Goal: Task Accomplishment & Management: Use online tool/utility

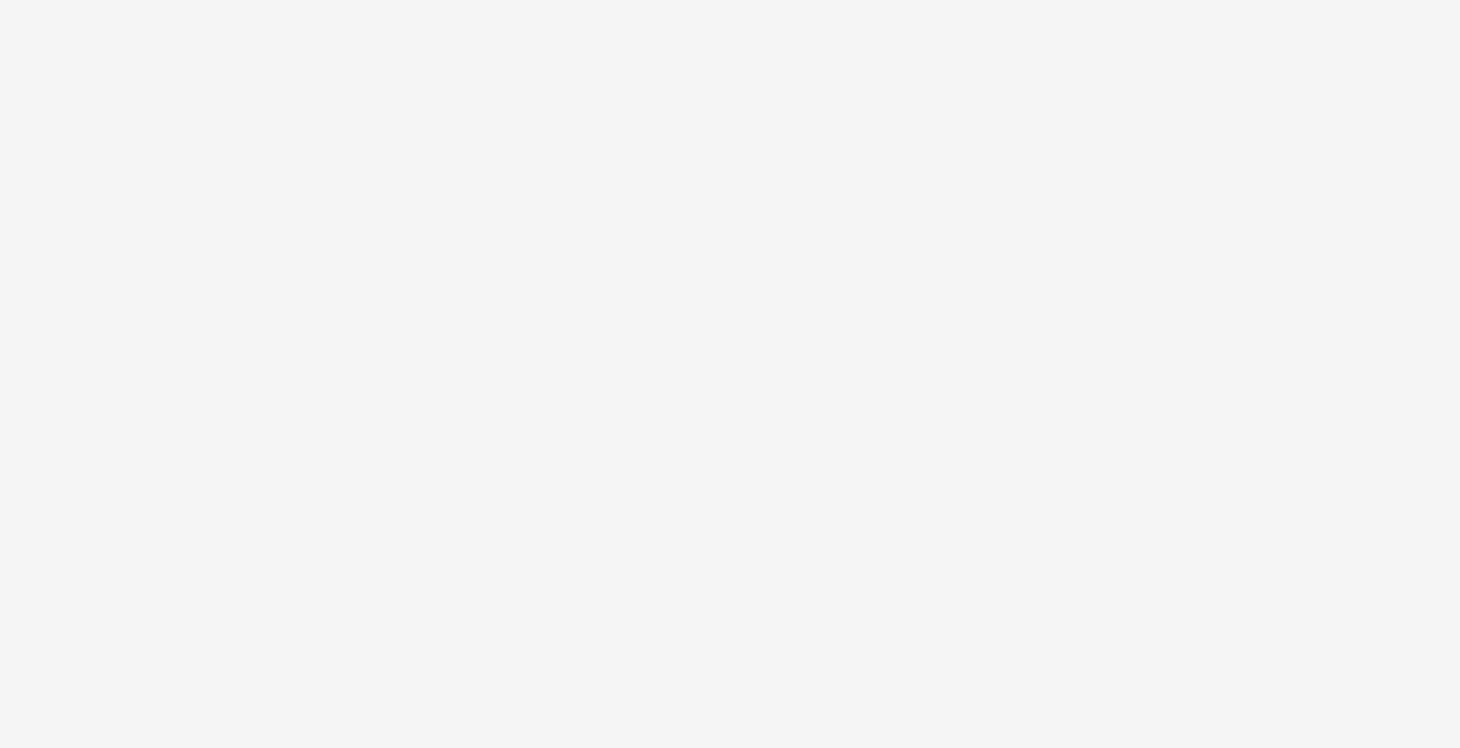
select select "9387901d-a129-43df-b0ef-f9e7dbeb676e"
select select "47d90c6b-4628-495b-b1d1-cf96ef71660b"
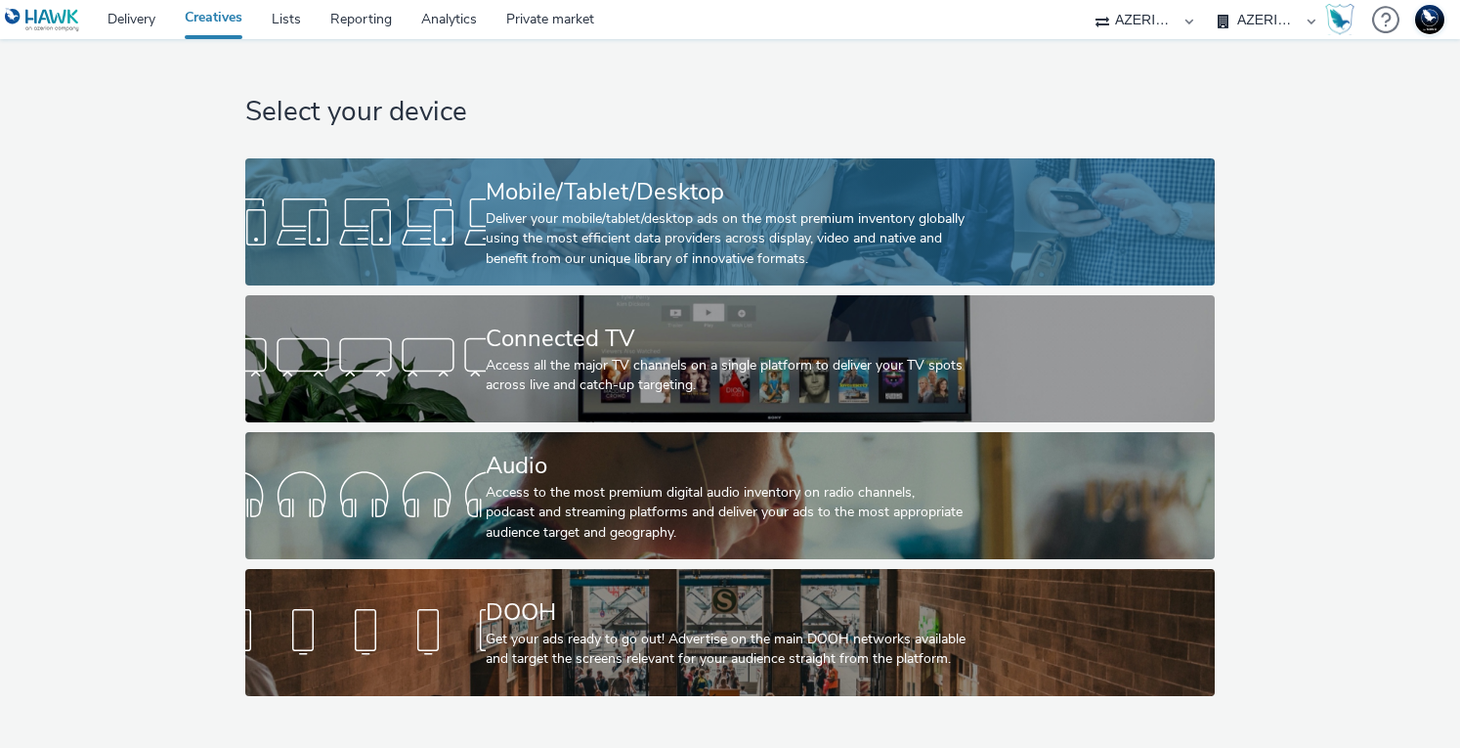
click at [628, 245] on div "Deliver your mobile/tablet/desktop ads on the most premium inventory globally u…" at bounding box center [726, 239] width 481 height 60
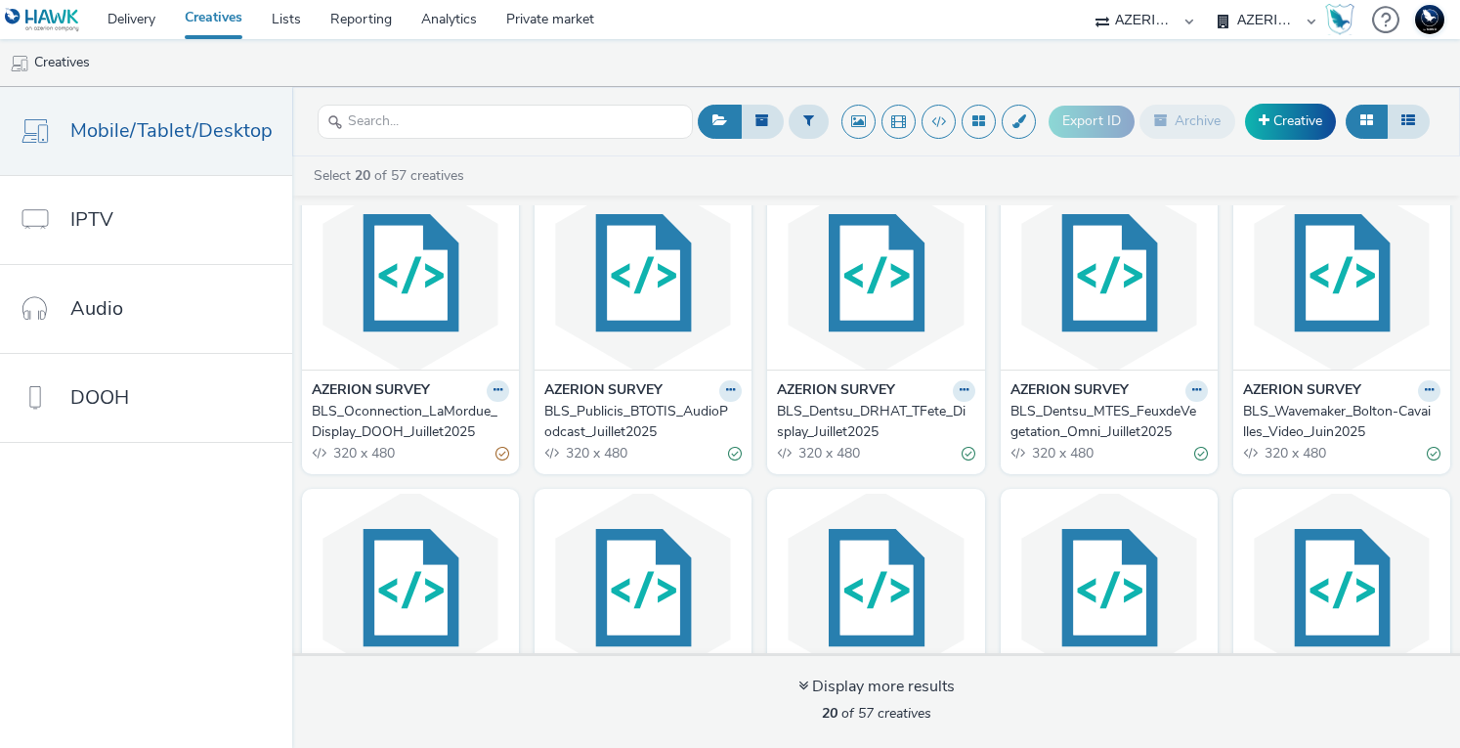
scroll to position [367, 0]
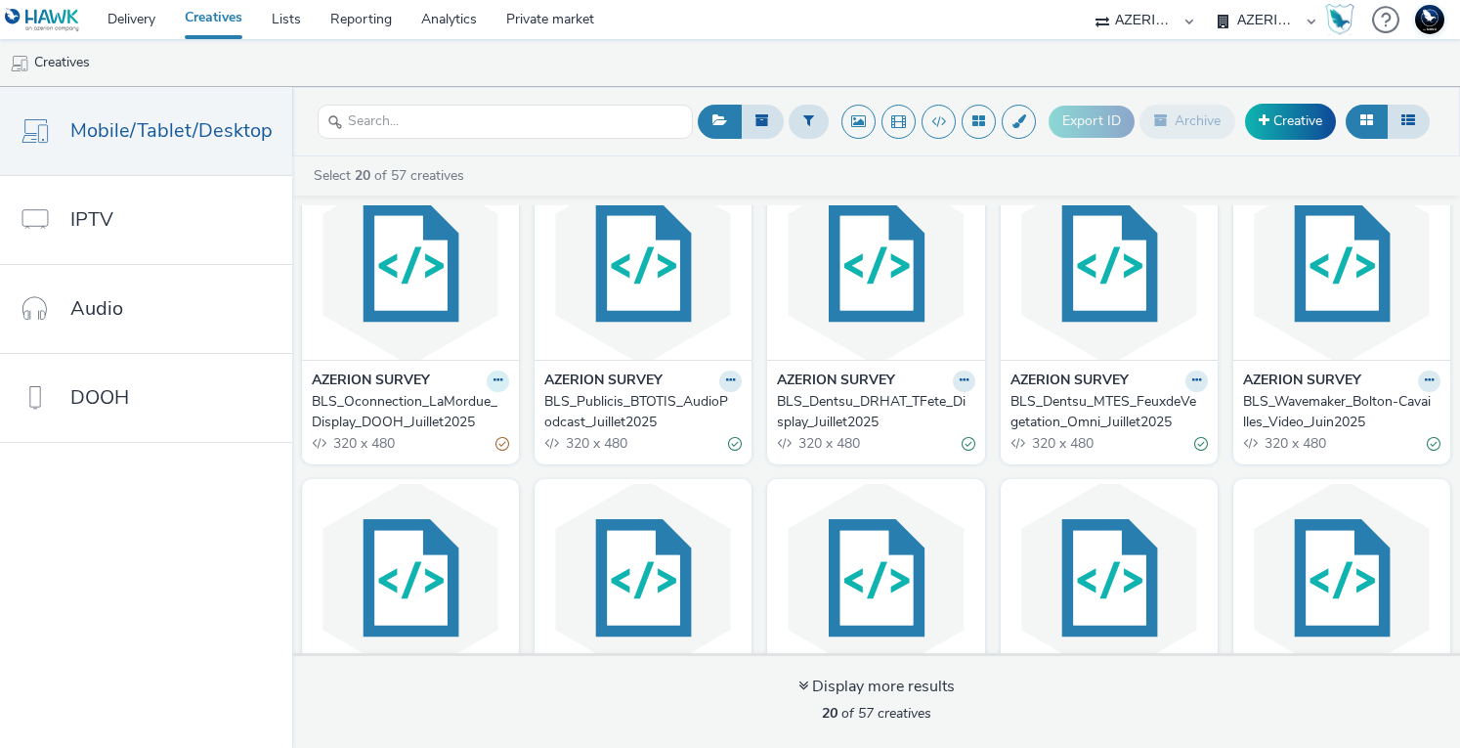
click at [496, 77] on button at bounding box center [498, 66] width 22 height 22
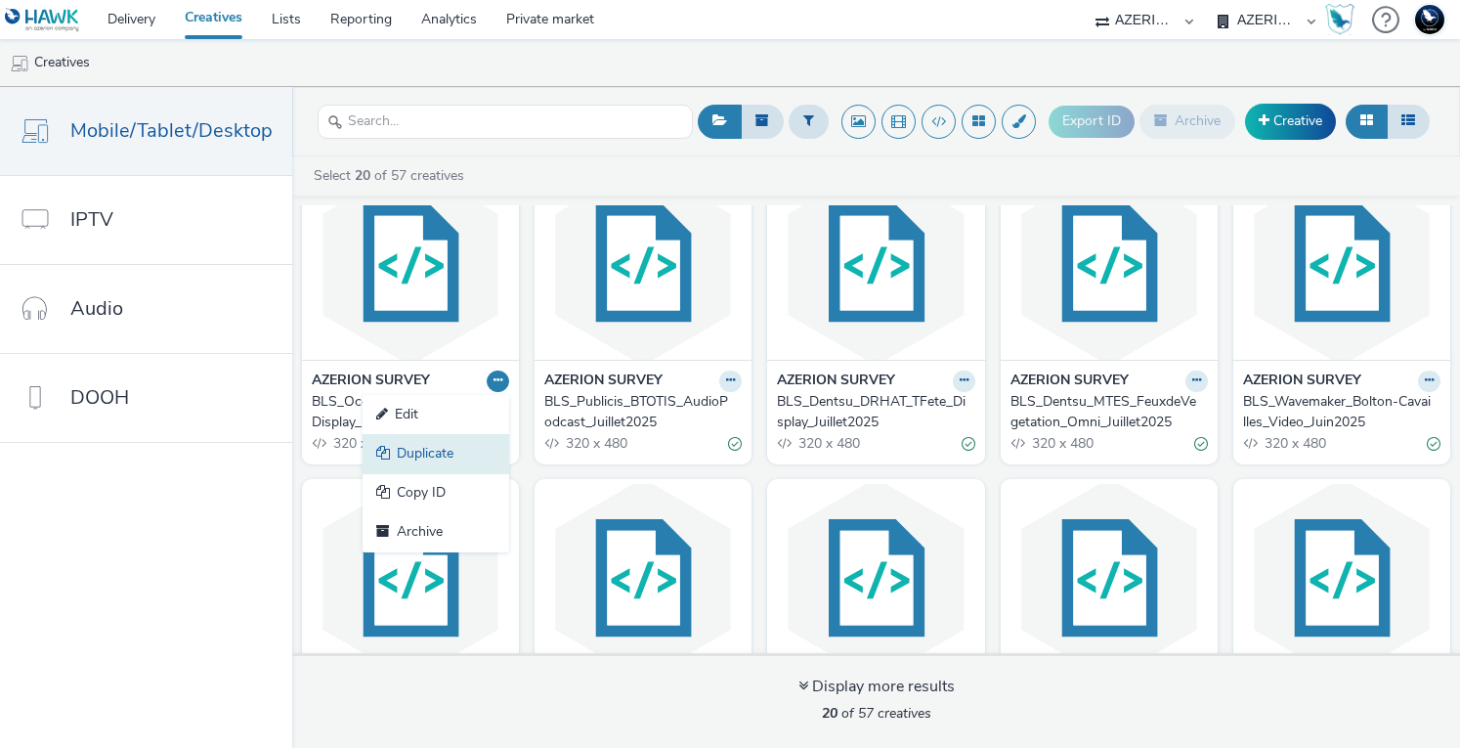
click at [454, 453] on link "Duplicate" at bounding box center [436, 453] width 147 height 39
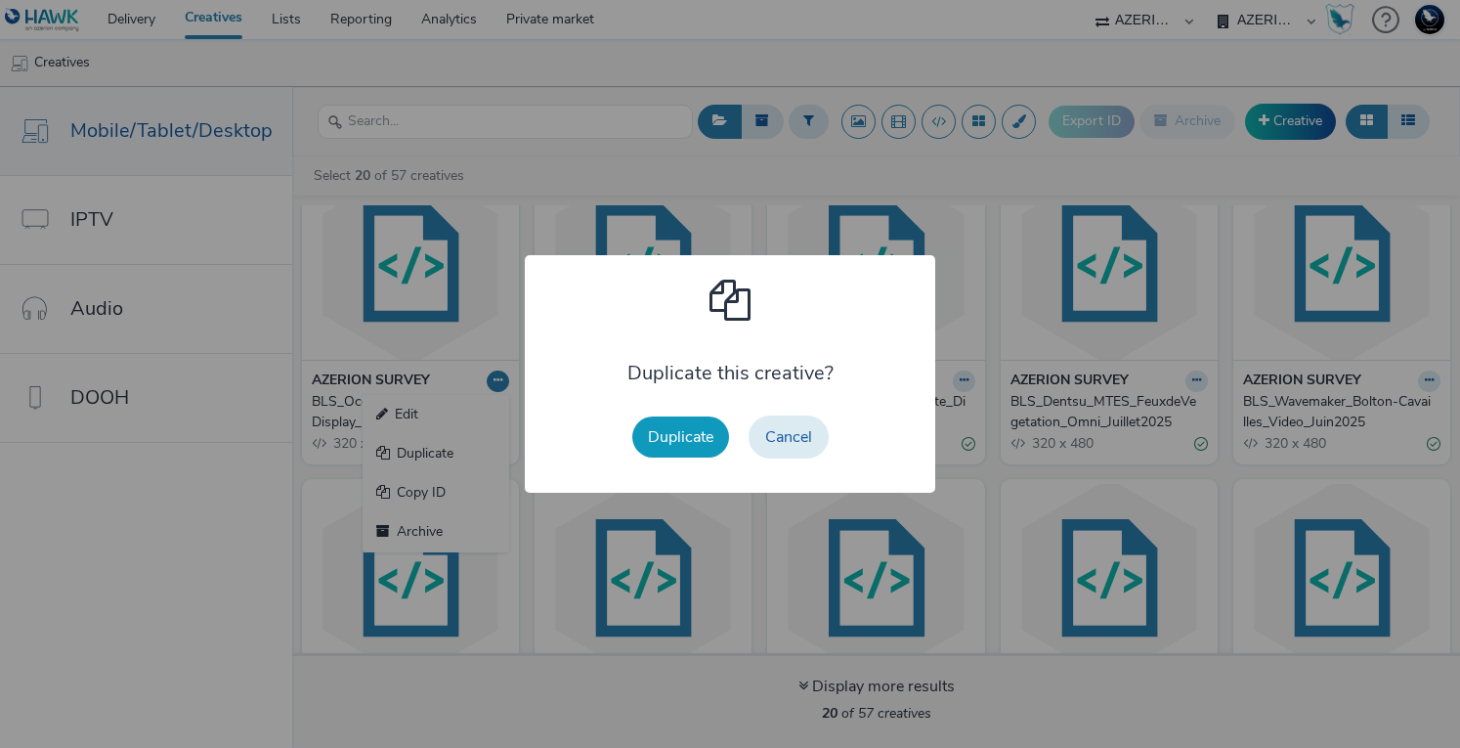
click at [673, 451] on button "Duplicate" at bounding box center [680, 436] width 97 height 41
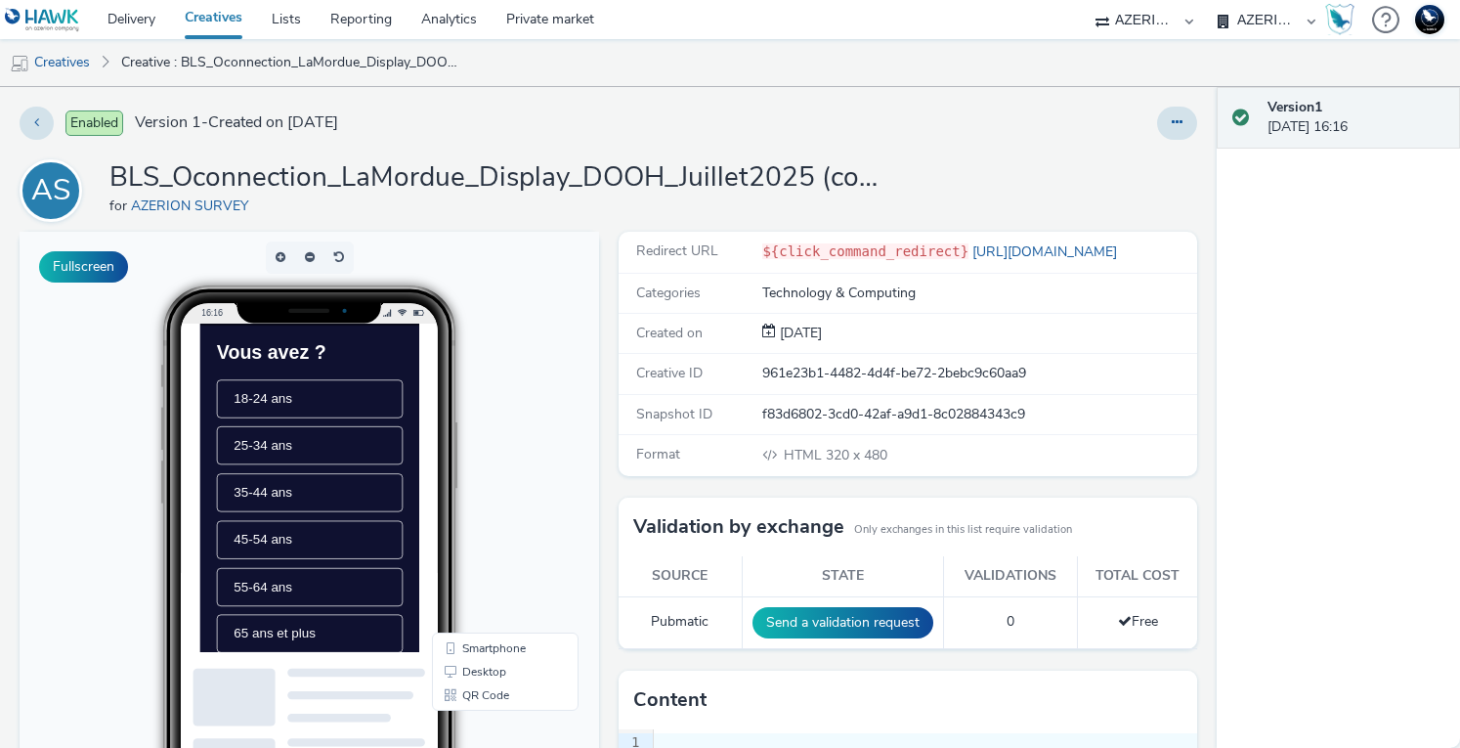
click at [498, 411] on div "16:16" at bounding box center [310, 580] width 406 height 591
click at [1165, 112] on button at bounding box center [1177, 123] width 40 height 33
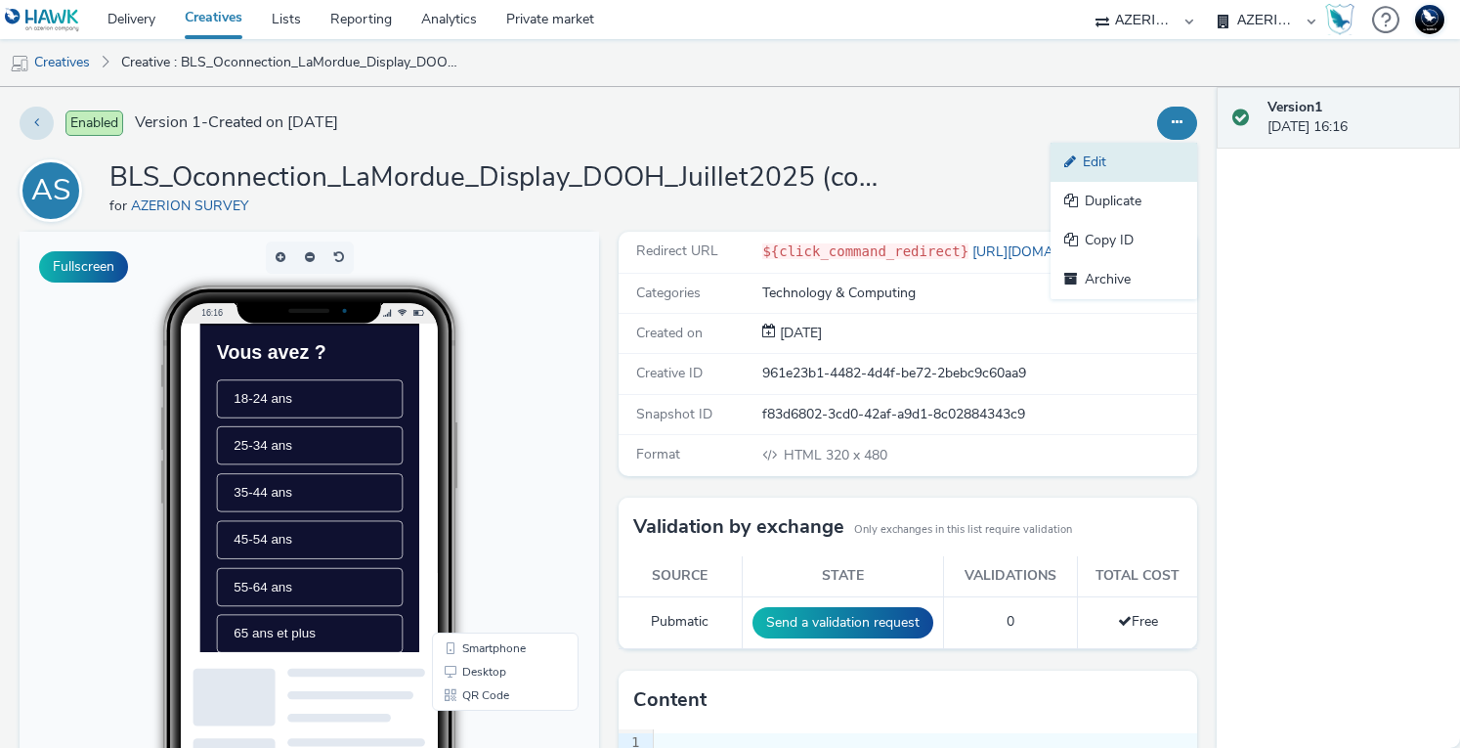
click at [1108, 160] on link "Edit" at bounding box center [1124, 162] width 147 height 39
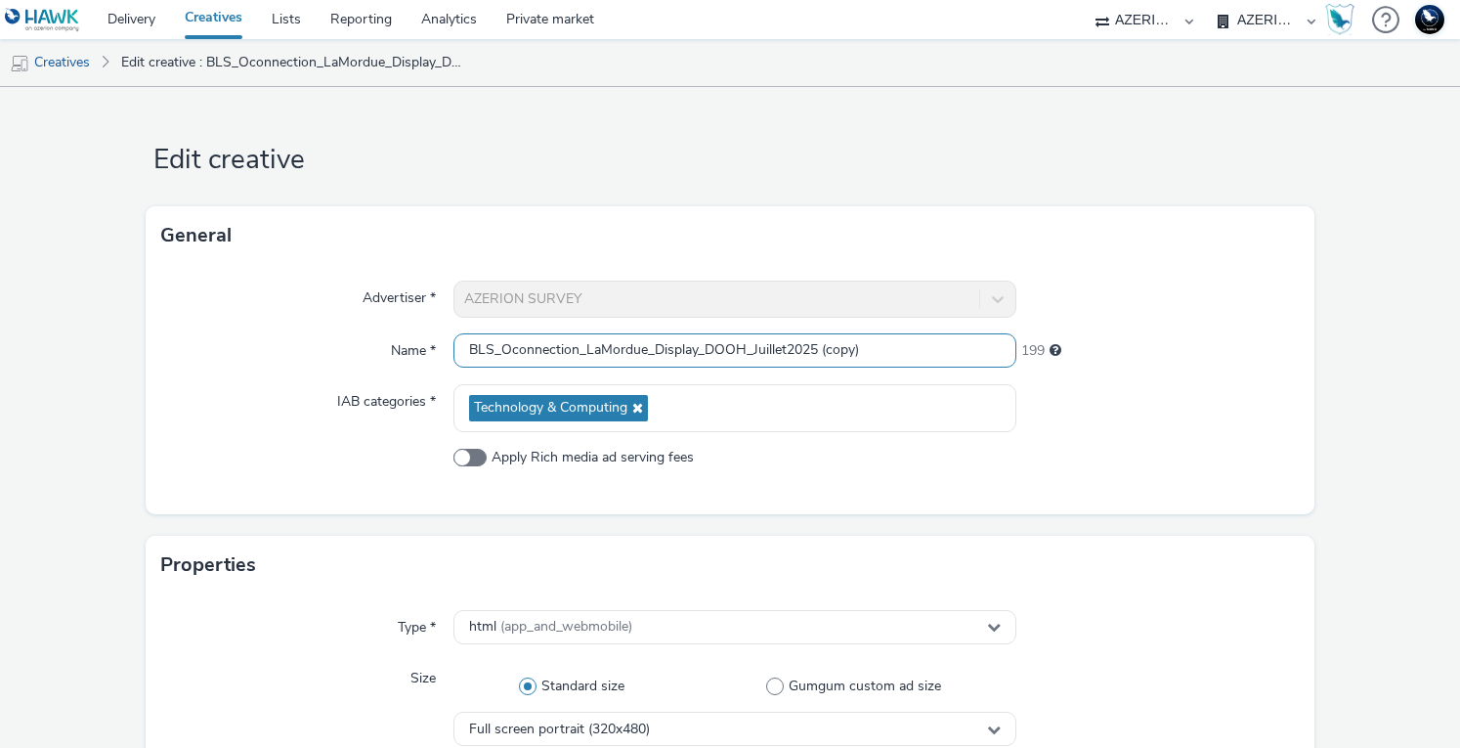
click at [569, 349] on input "BLS_Oconnection_LaMordue_Display_DOOH_Juillet2025 (copy)" at bounding box center [736, 350] width 564 height 34
click at [591, 347] on input "BLS_Tyers_LaMordue_Display_DOOH_Juillet2025 (copy)" at bounding box center [736, 350] width 564 height 34
type input "BLS_Tyers_Hydratis_VIDEO_Aout2025"
click at [1056, 417] on div at bounding box center [1157, 408] width 281 height 48
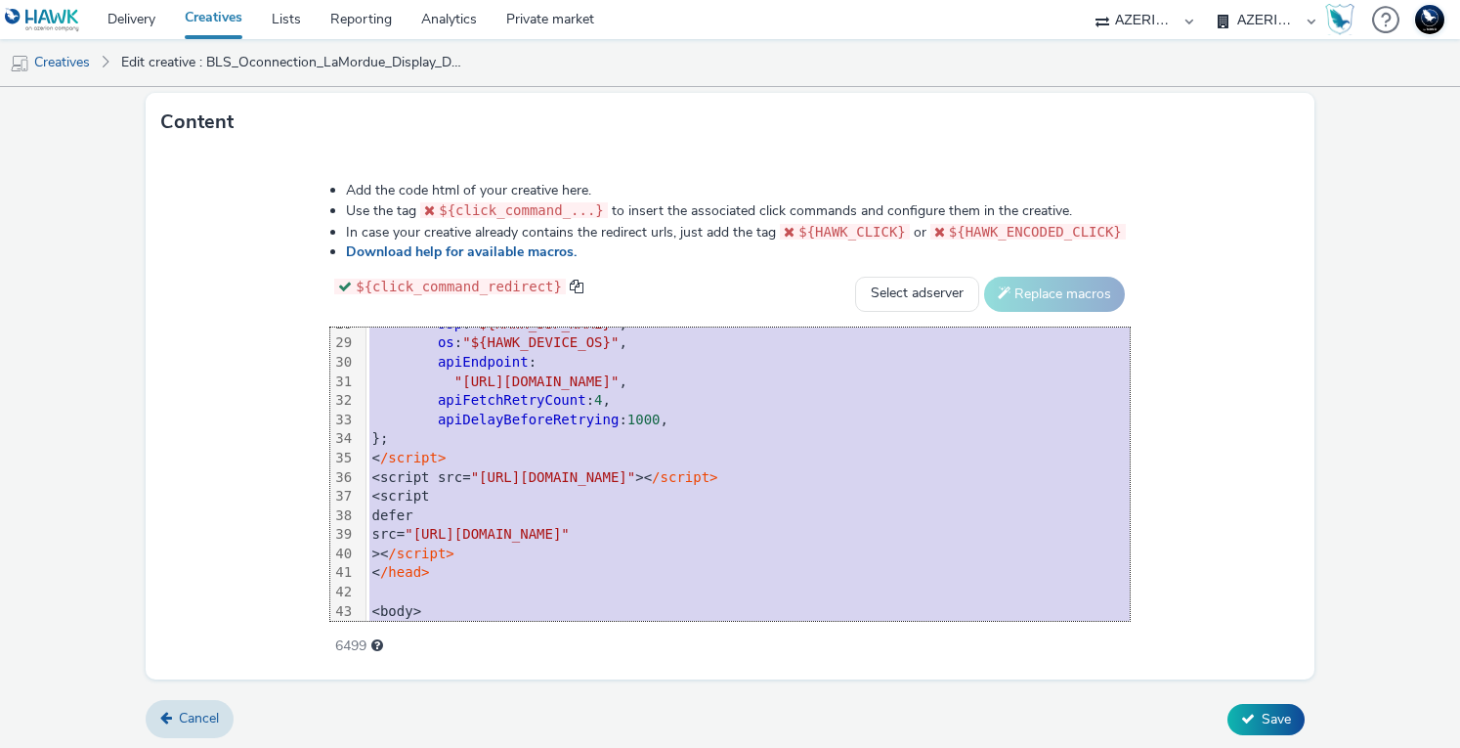
scroll to position [614, 0]
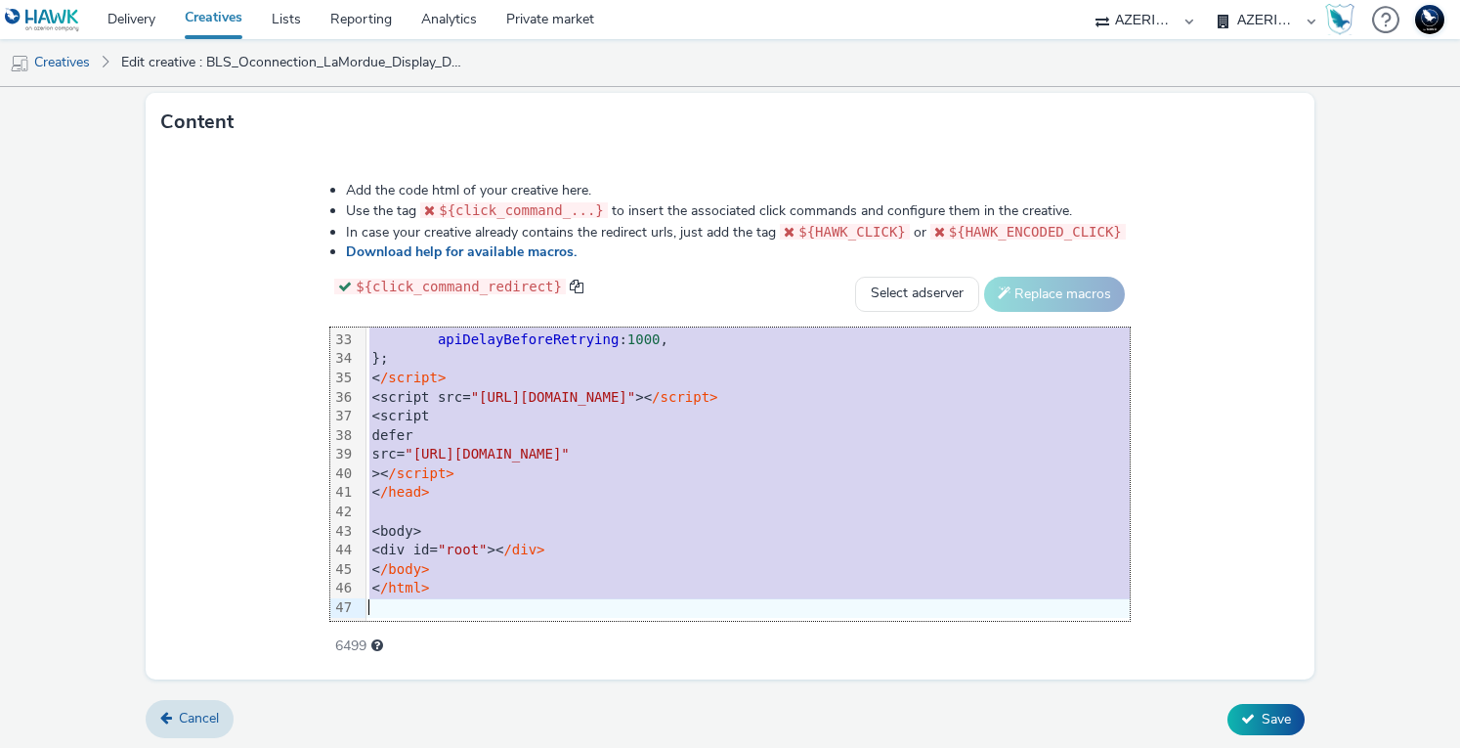
drag, startPoint x: 310, startPoint y: 355, endPoint x: 628, endPoint y: 670, distance: 447.9
click at [628, 670] on div "Add the code html of your creative here. Use the tag ${click_command_...} to in…" at bounding box center [730, 415] width 1168 height 528
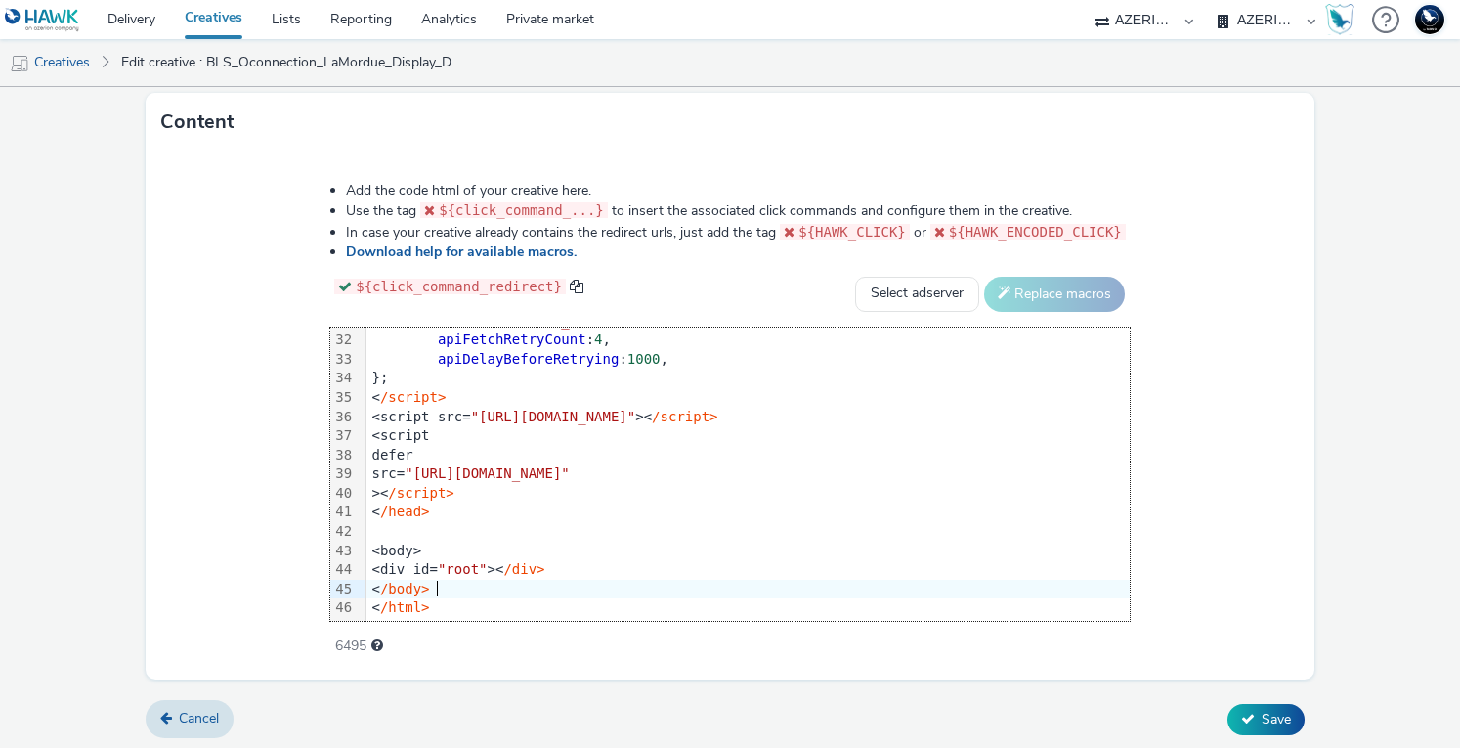
scroll to position [595, 0]
click at [1262, 711] on span "Save" at bounding box center [1276, 719] width 29 height 19
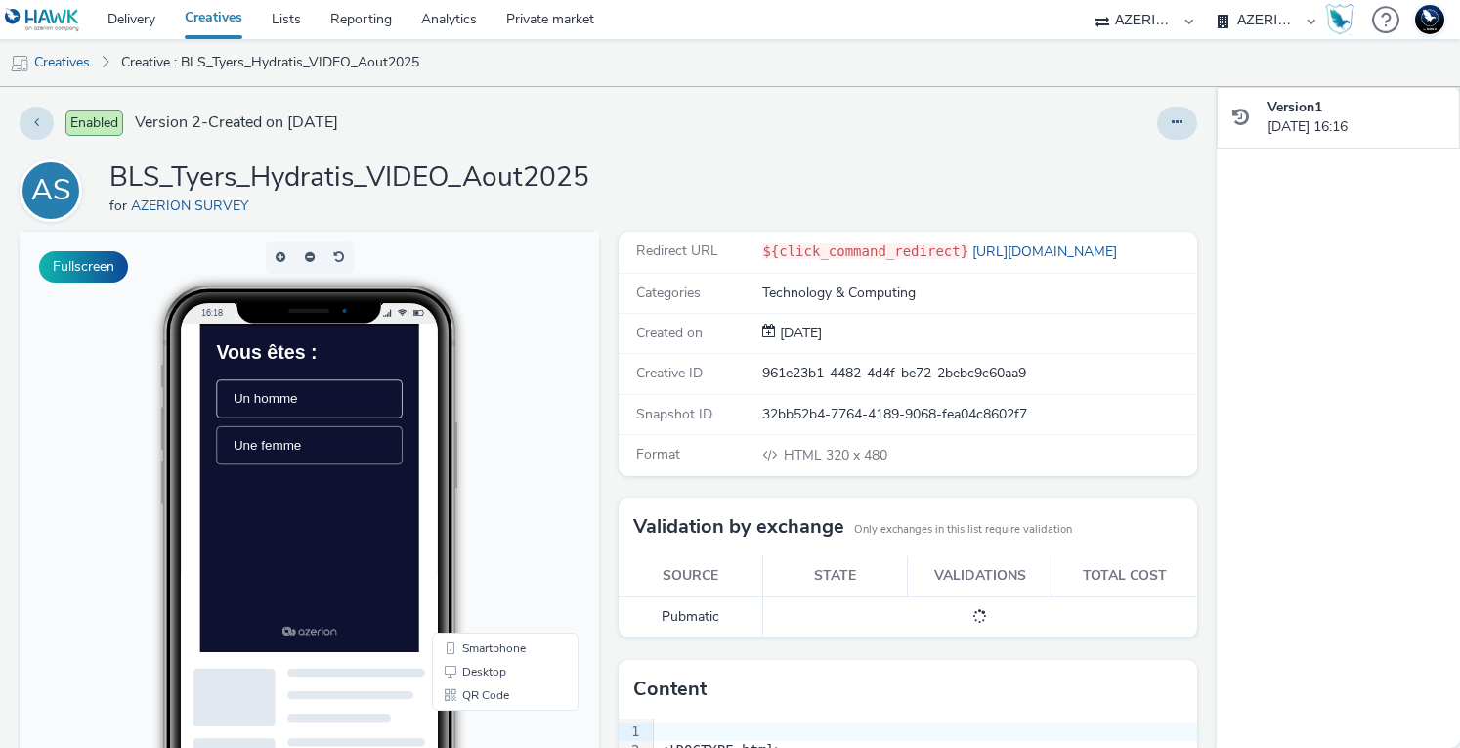
click at [299, 499] on span "Une femme" at bounding box center [295, 497] width 97 height 21
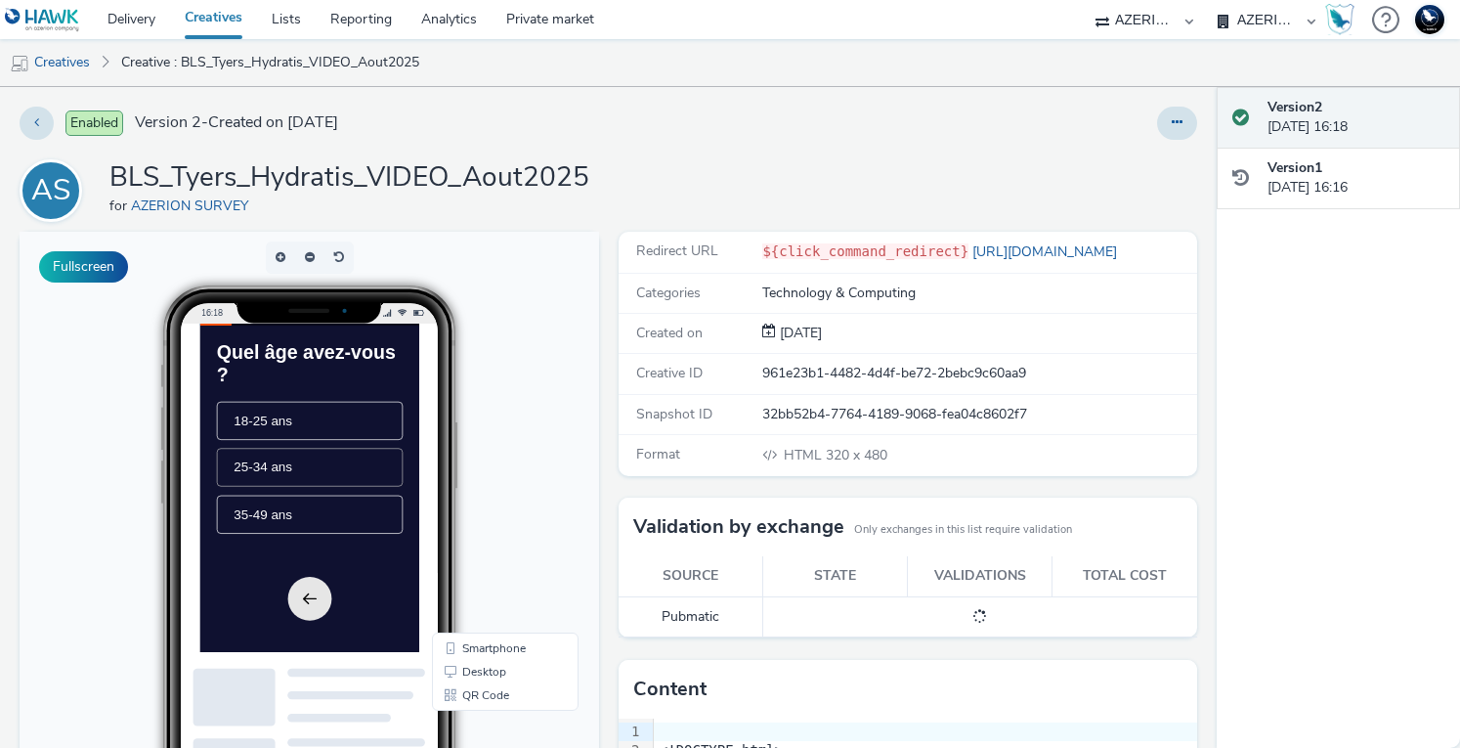
click at [308, 532] on span "25-34 ans" at bounding box center [288, 528] width 83 height 21
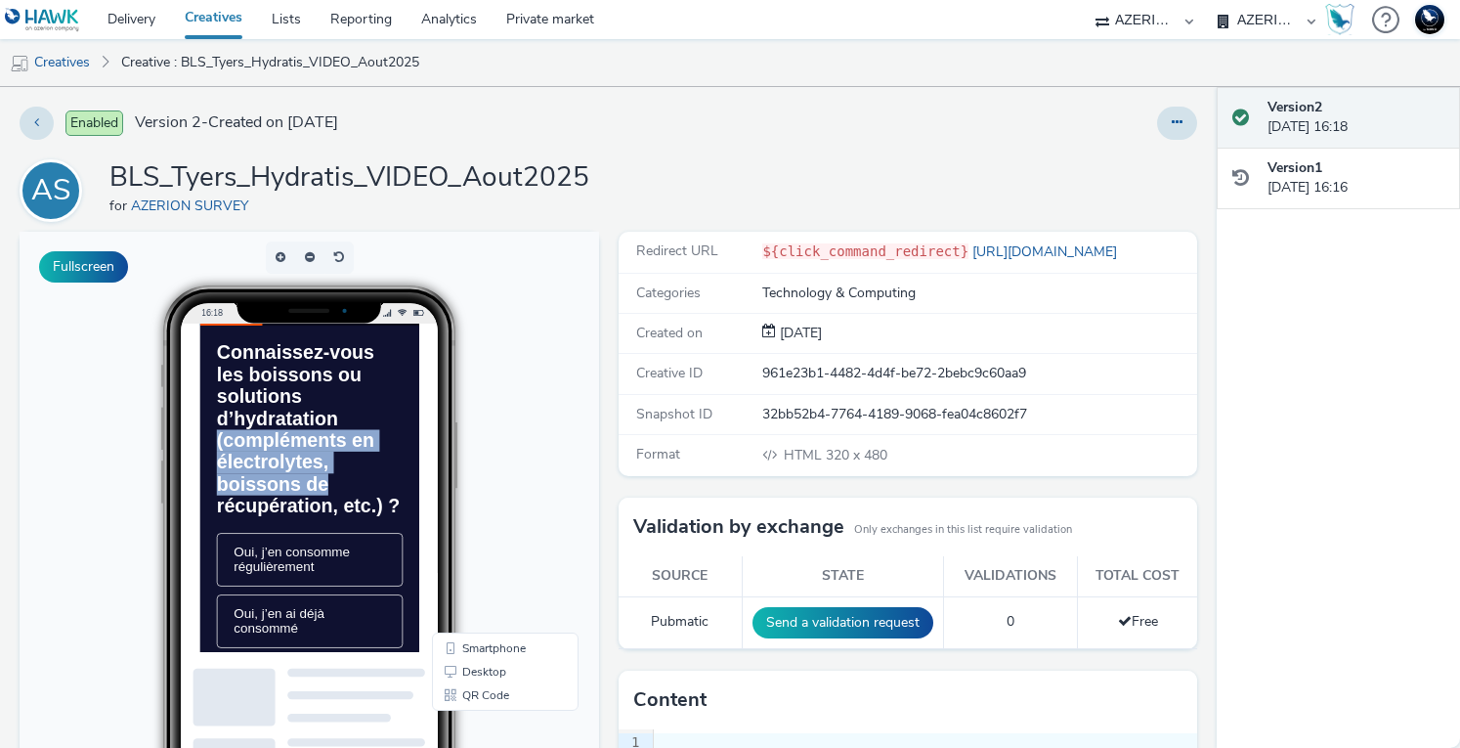
drag, startPoint x: 493, startPoint y: 476, endPoint x: 475, endPoint y: 584, distance: 109.9
click at [475, 584] on div "Connaissez-vous les boissons ou solutions d’hydratation (compléments en électro…" at bounding box center [355, 741] width 313 height 830
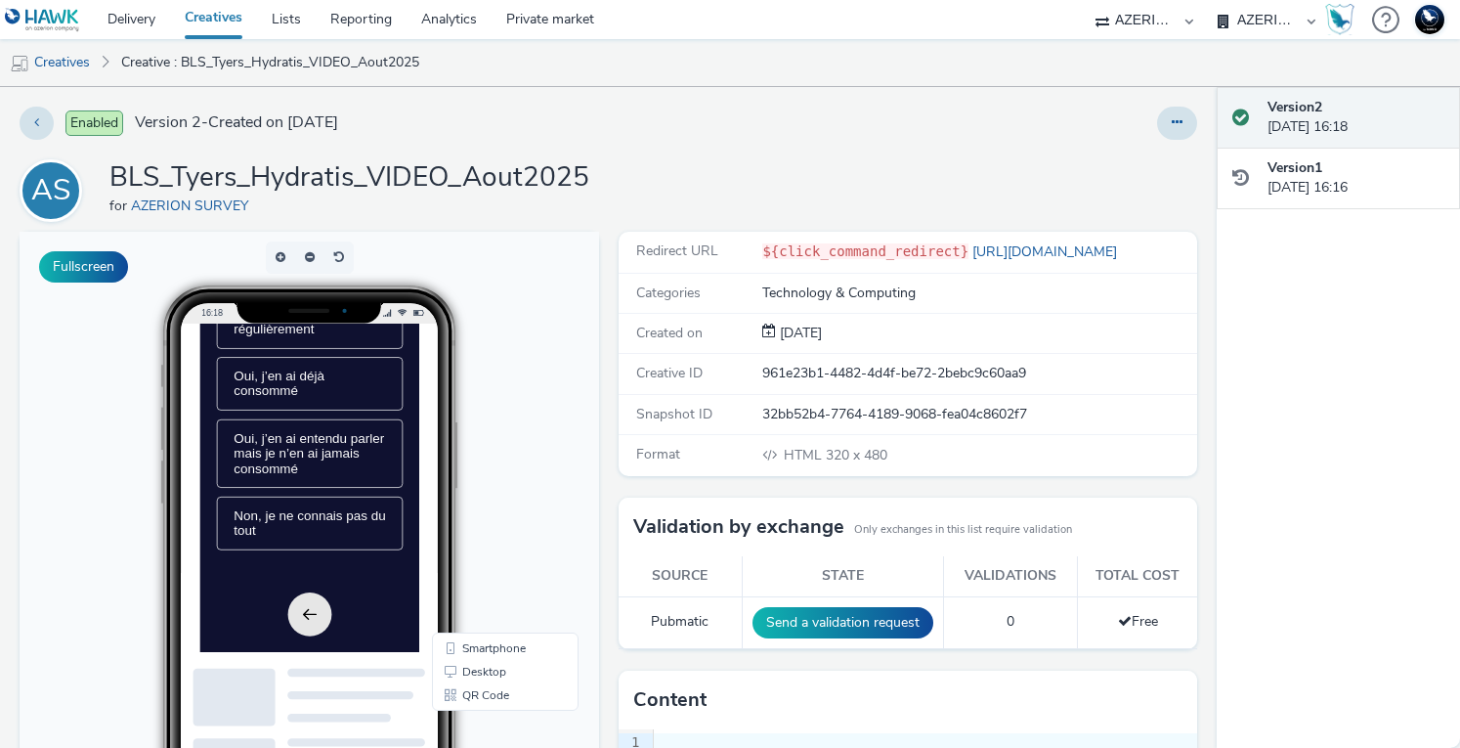
scroll to position [396, 0]
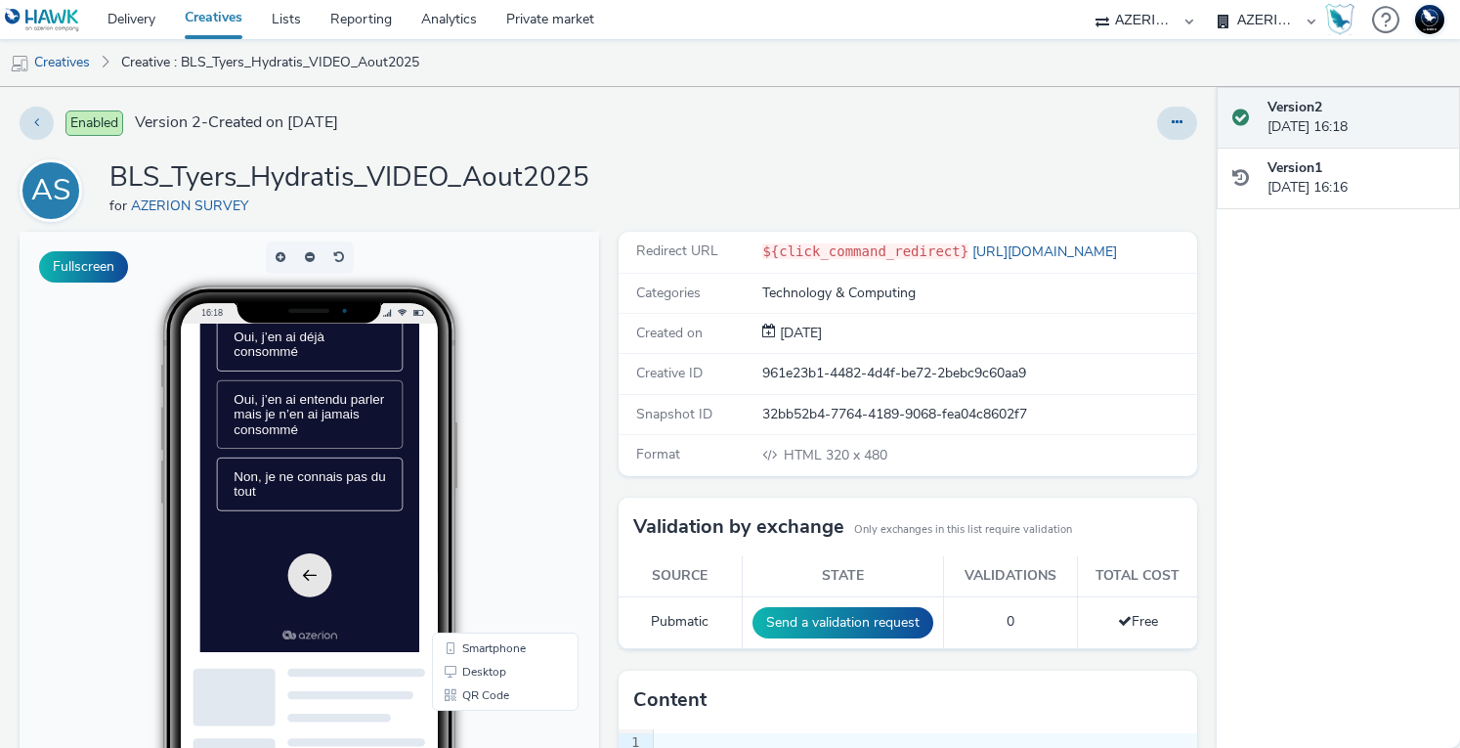
click at [361, 484] on span "Oui, j’en ai entendu parler mais je n’en ai jamais consommé" at bounding box center [354, 452] width 215 height 64
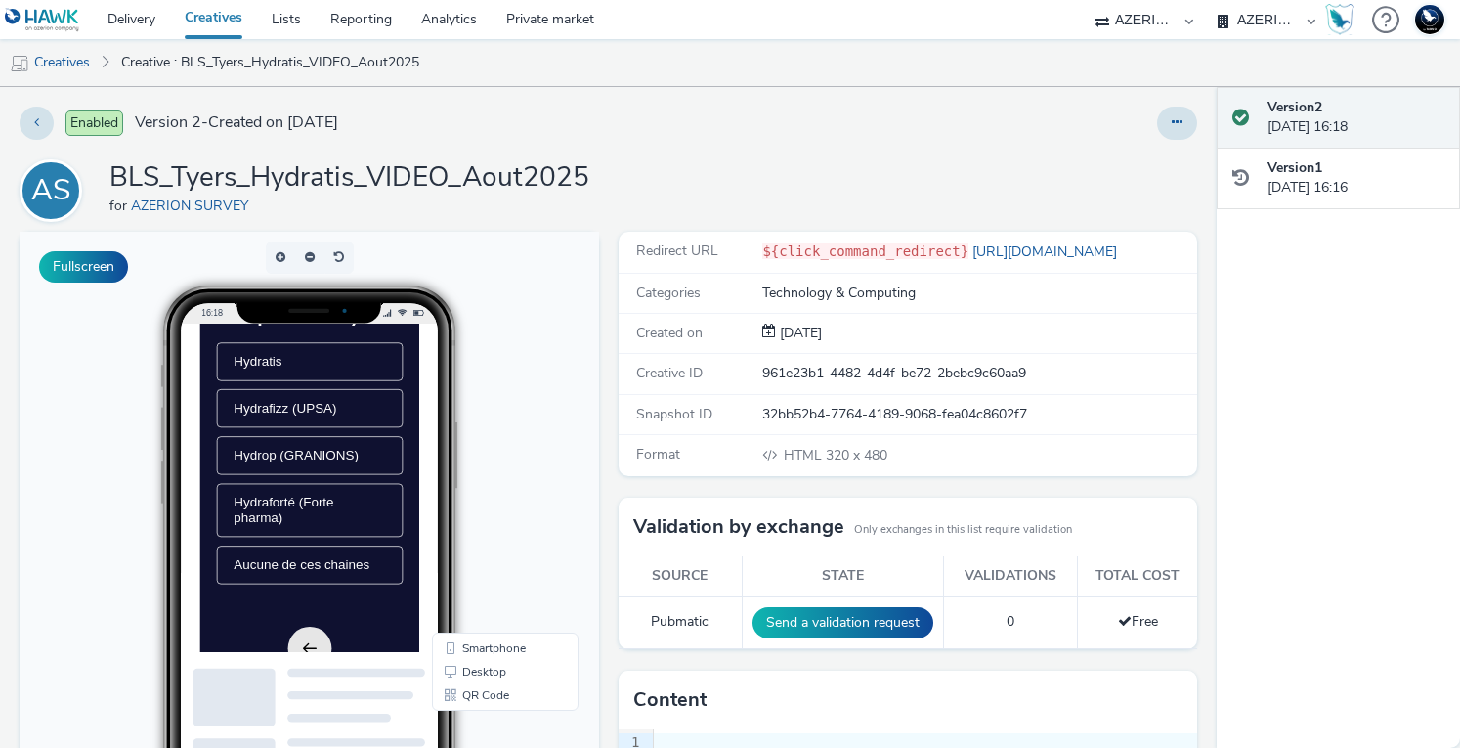
scroll to position [368, 0]
click at [378, 403] on li "Hydratis" at bounding box center [356, 375] width 266 height 55
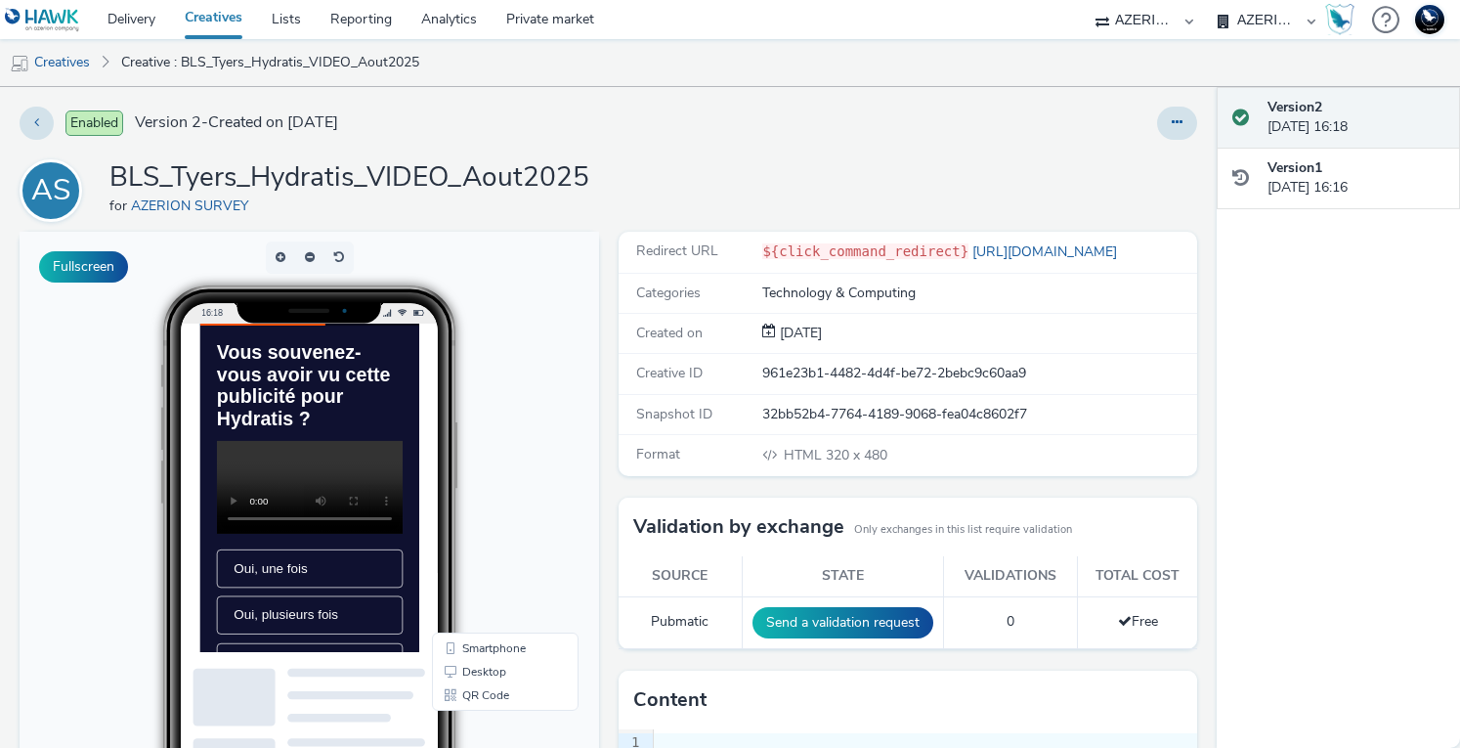
scroll to position [286, 0]
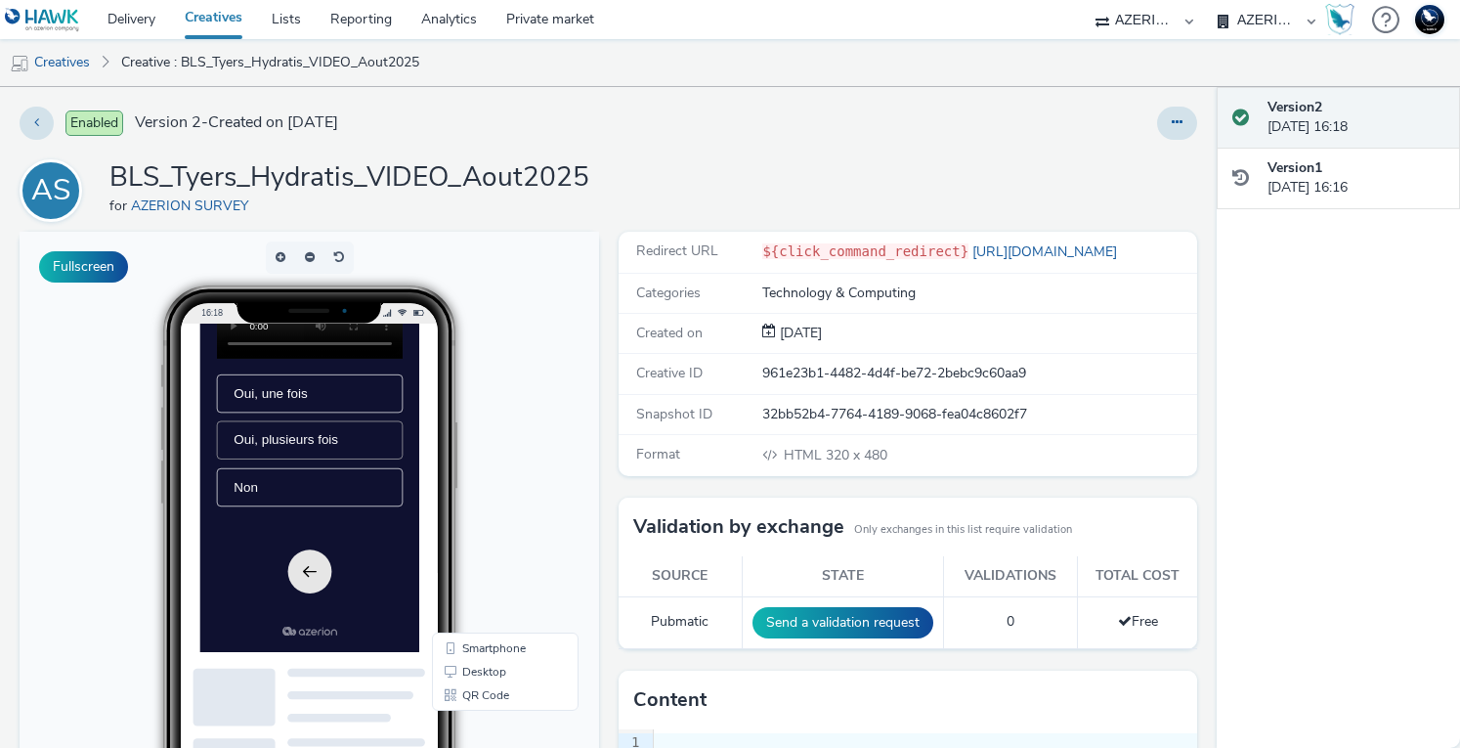
click at [349, 486] on span "Oui, plusieurs fois" at bounding box center [322, 489] width 150 height 21
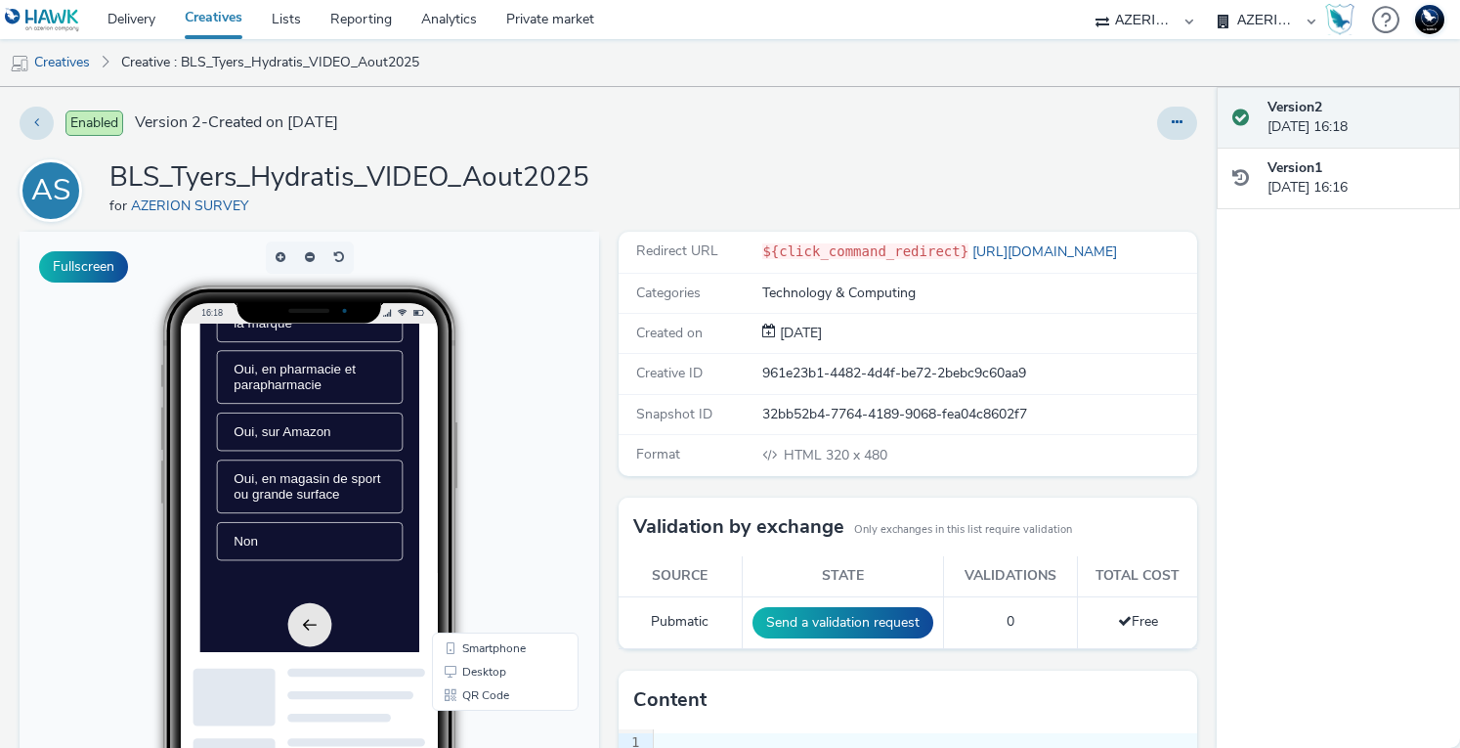
scroll to position [0, 0]
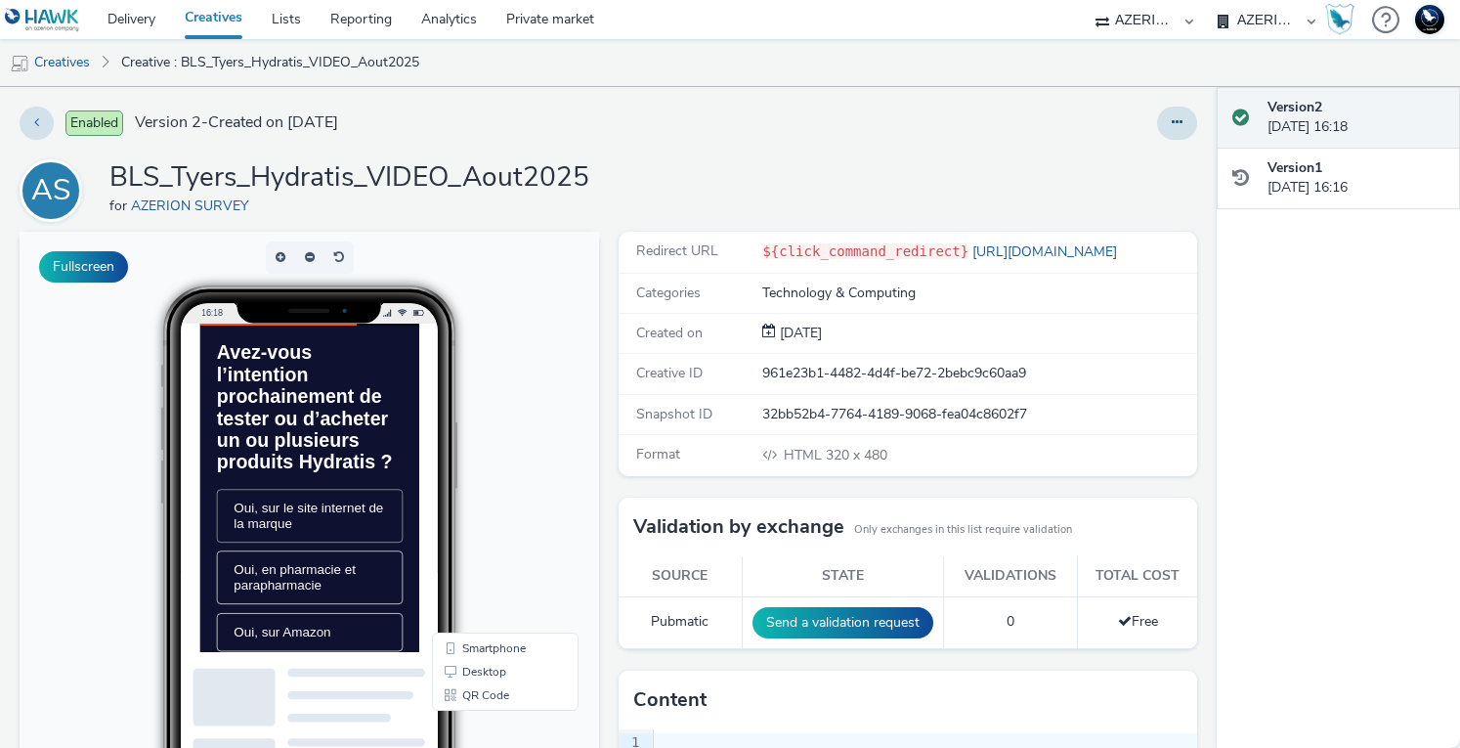
click at [345, 619] on span "Oui, sur le site internet de la marque" at bounding box center [354, 598] width 214 height 42
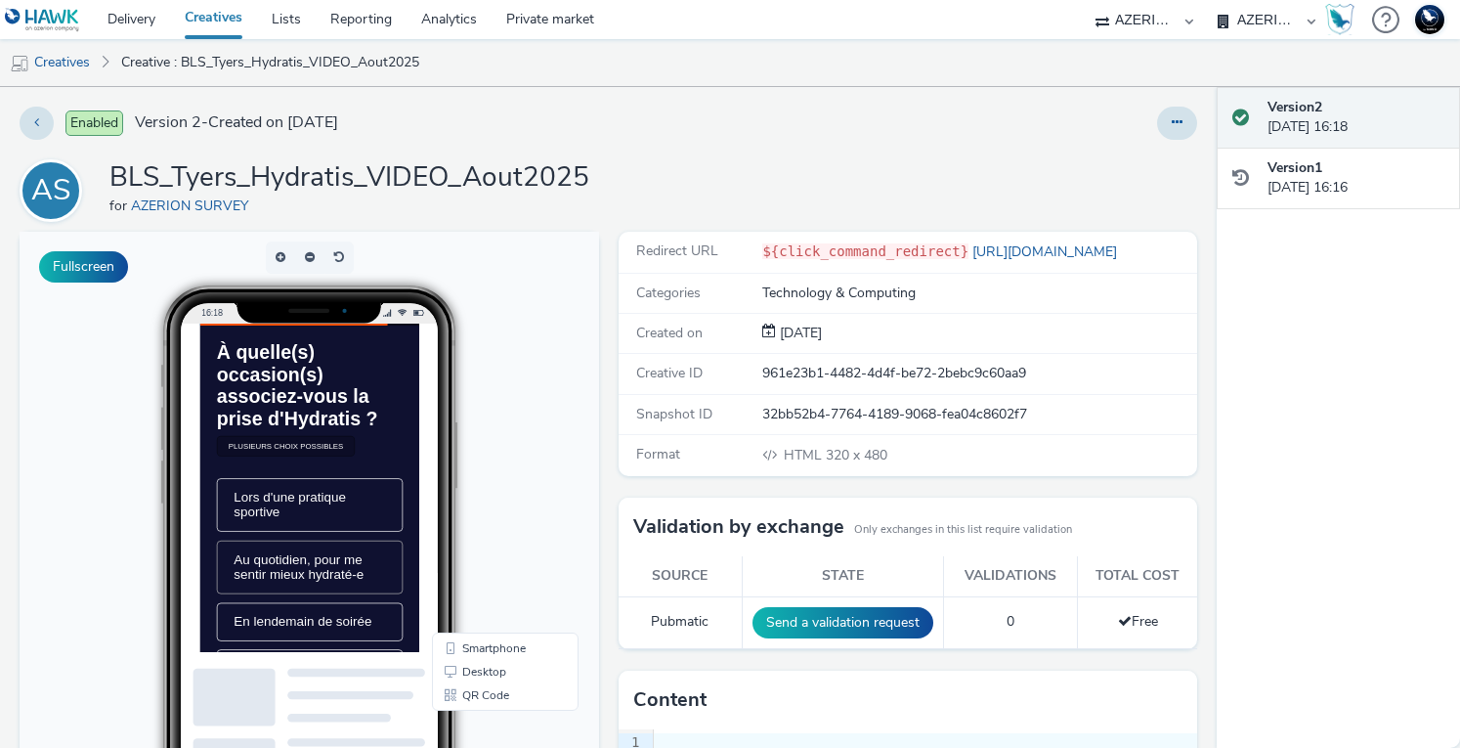
click at [368, 693] on span "Au quotidien, pour me sentir mieux hydraté-e" at bounding box center [355, 671] width 217 height 43
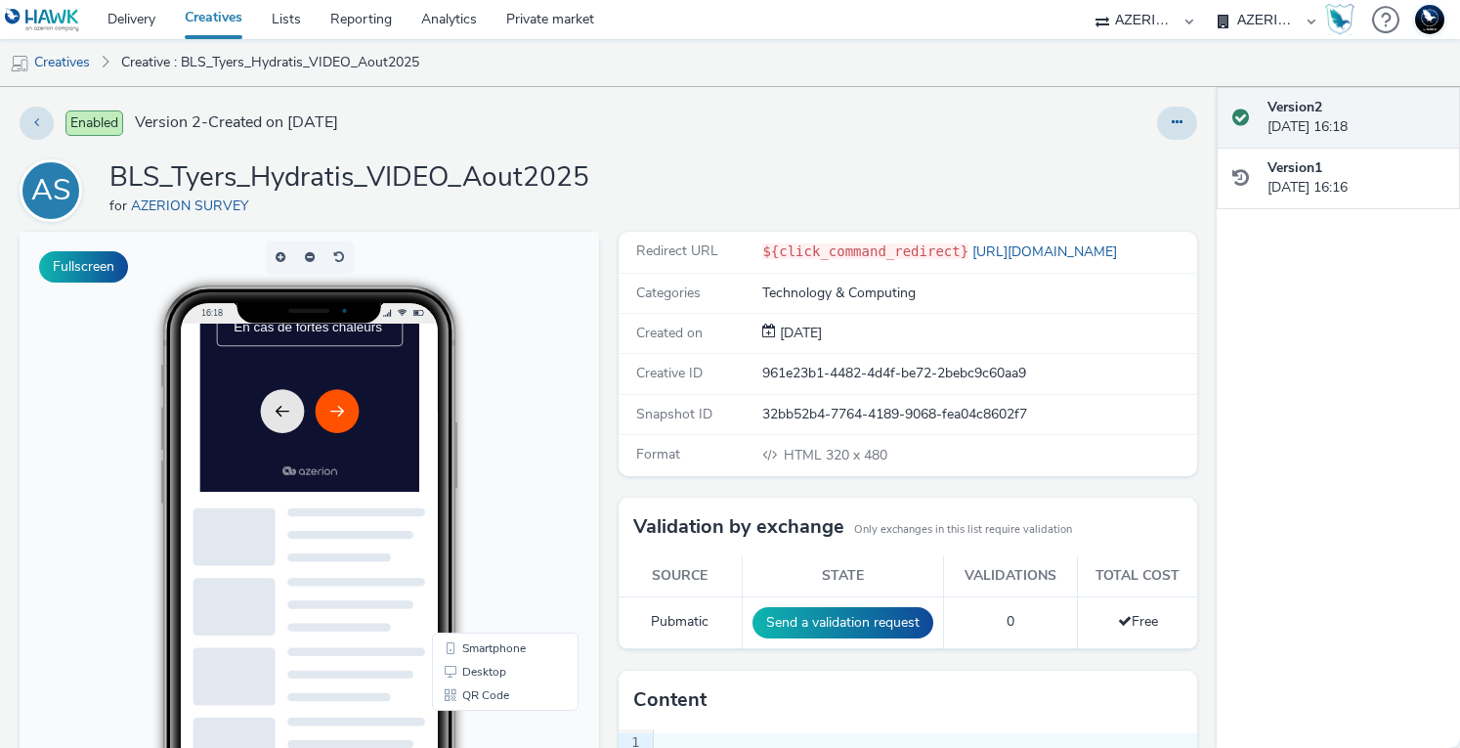
scroll to position [443, 0]
click at [397, 507] on icon "Next" at bounding box center [394, 516] width 23 height 23
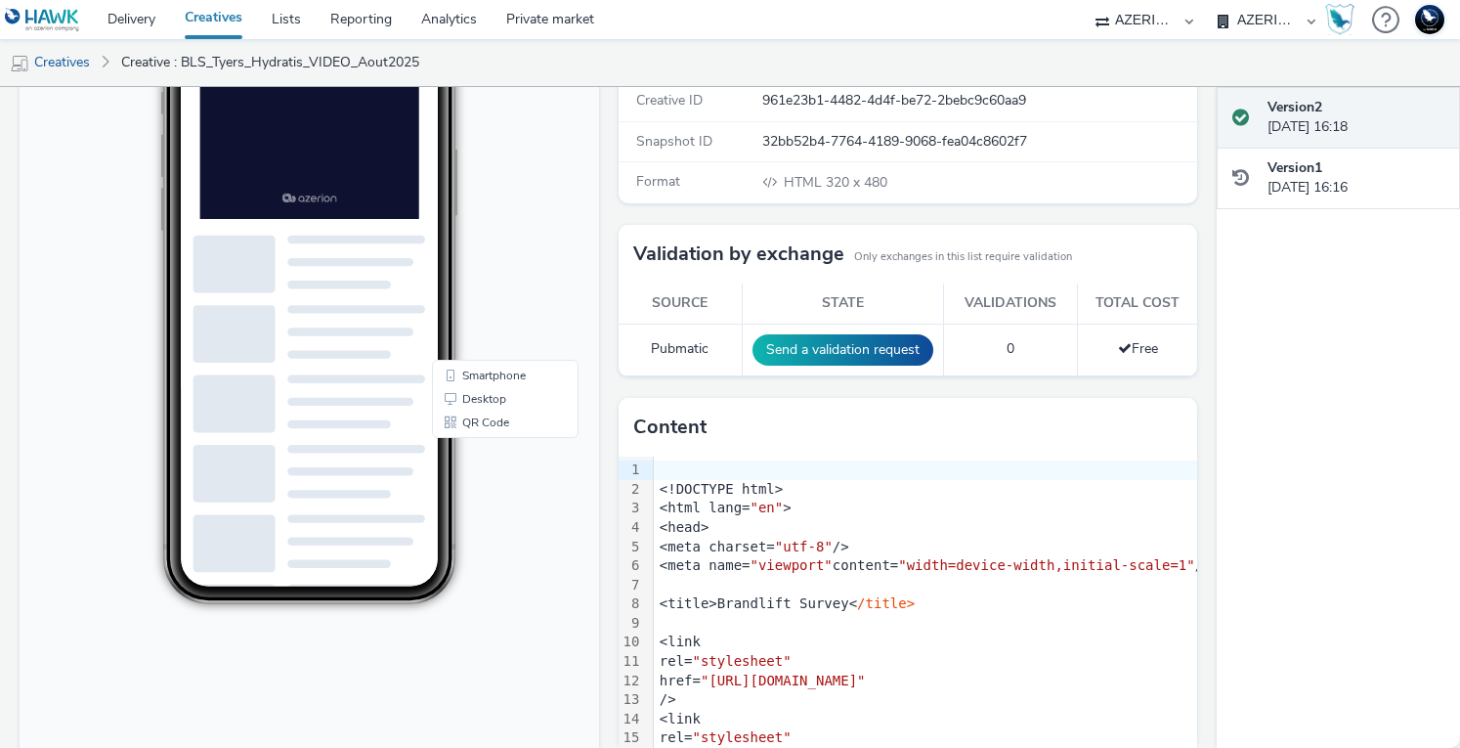
scroll to position [306, 0]
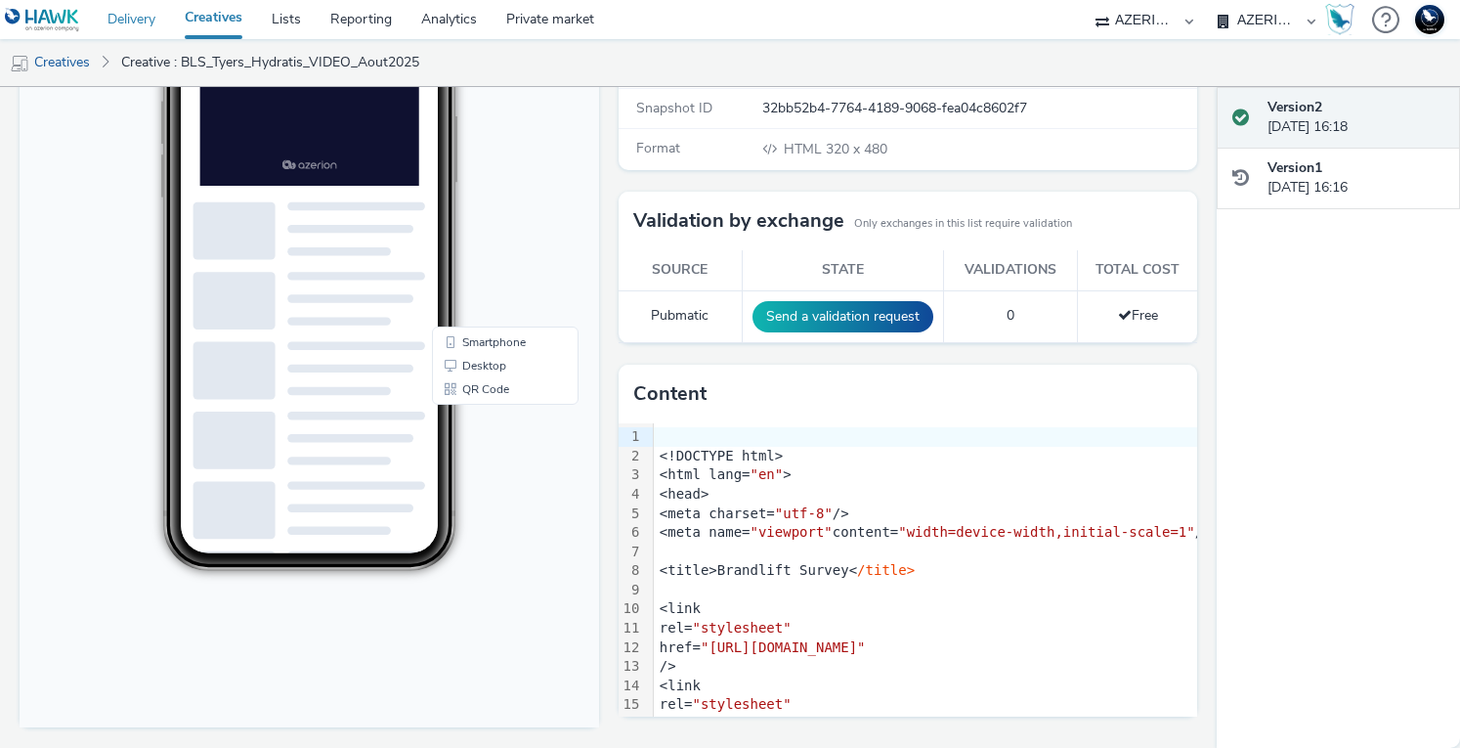
click at [127, 29] on link "Delivery" at bounding box center [131, 19] width 77 height 39
